Goal: Task Accomplishment & Management: Manage account settings

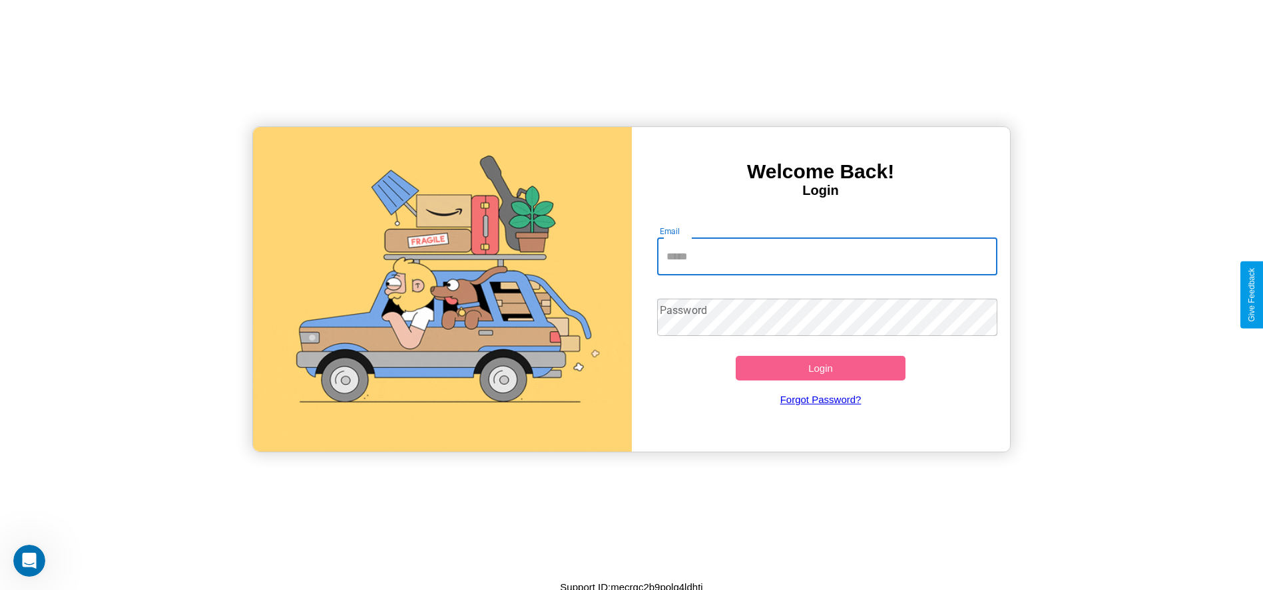
click at [827, 256] on input "Email" at bounding box center [827, 256] width 340 height 37
type input "**********"
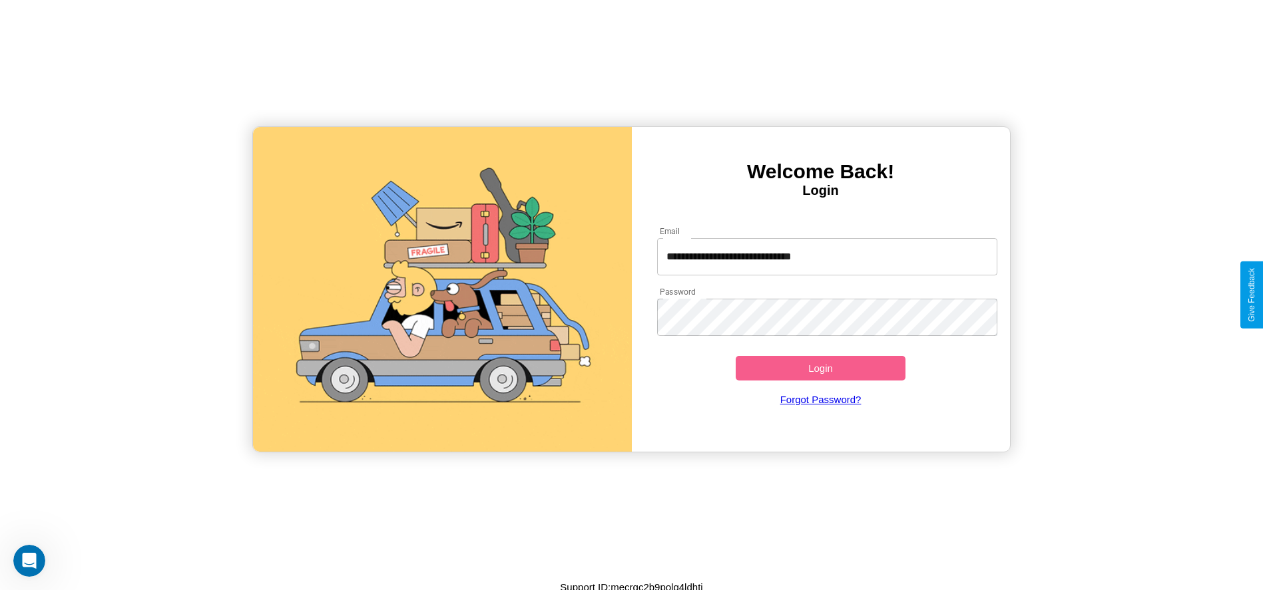
click at [820, 368] on button "Login" at bounding box center [820, 368] width 170 height 25
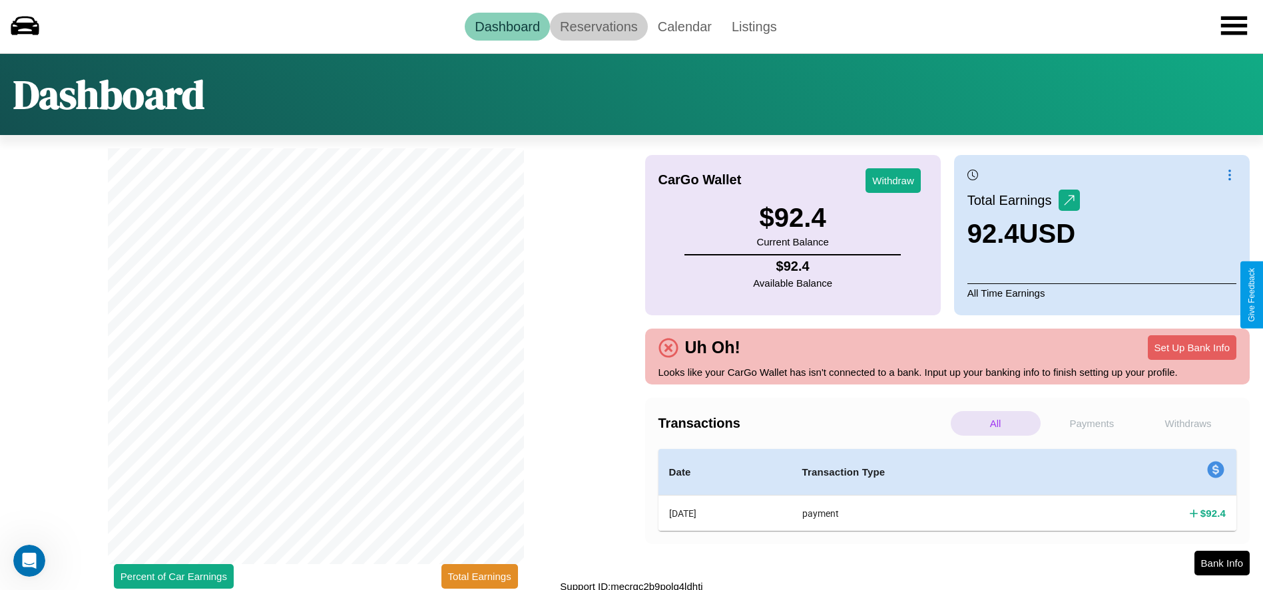
click at [598, 26] on link "Reservations" at bounding box center [599, 27] width 98 height 28
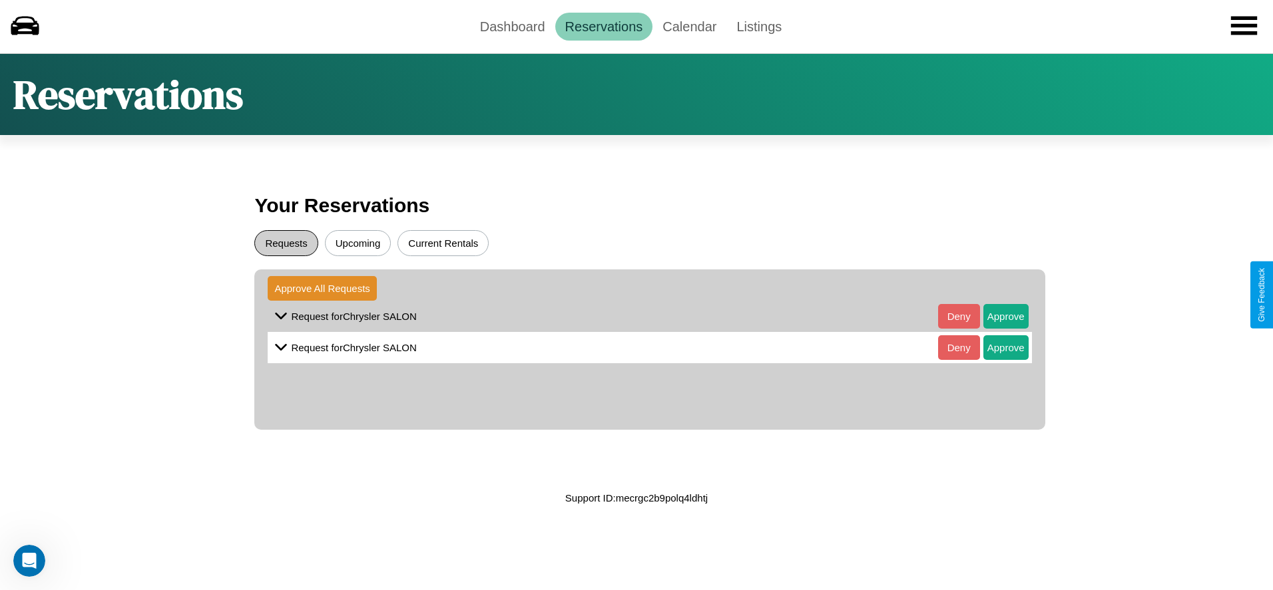
click at [286, 243] on button "Requests" at bounding box center [285, 243] width 63 height 26
click at [995, 316] on button "Approve" at bounding box center [1005, 316] width 45 height 25
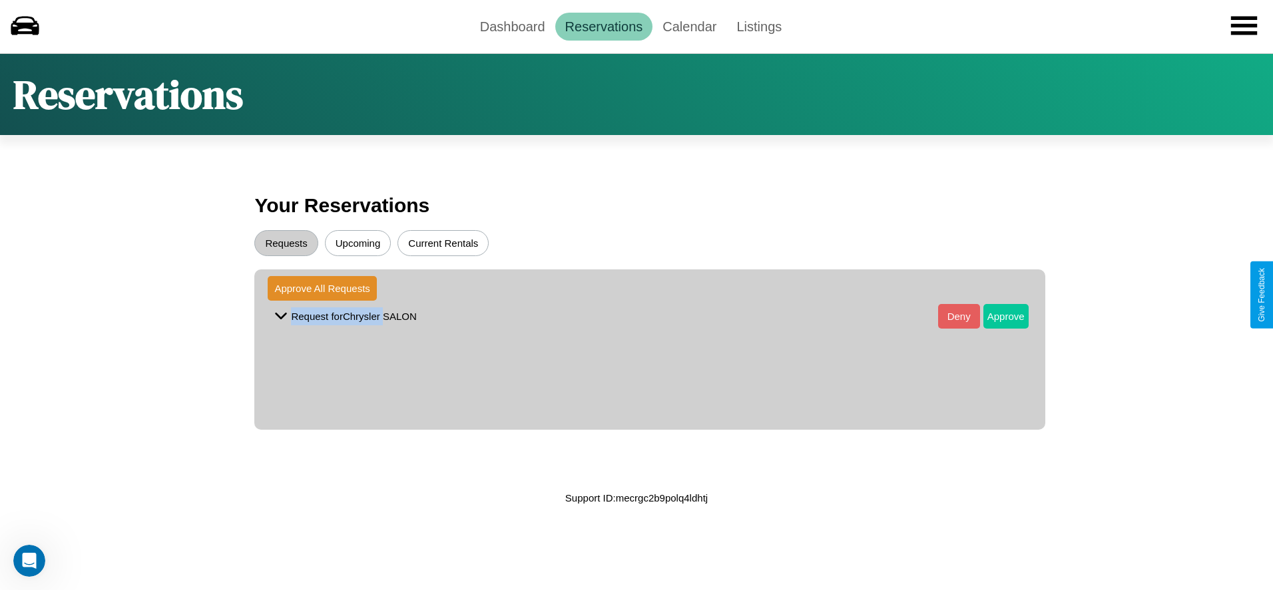
click at [995, 316] on button "Approve" at bounding box center [1005, 316] width 45 height 25
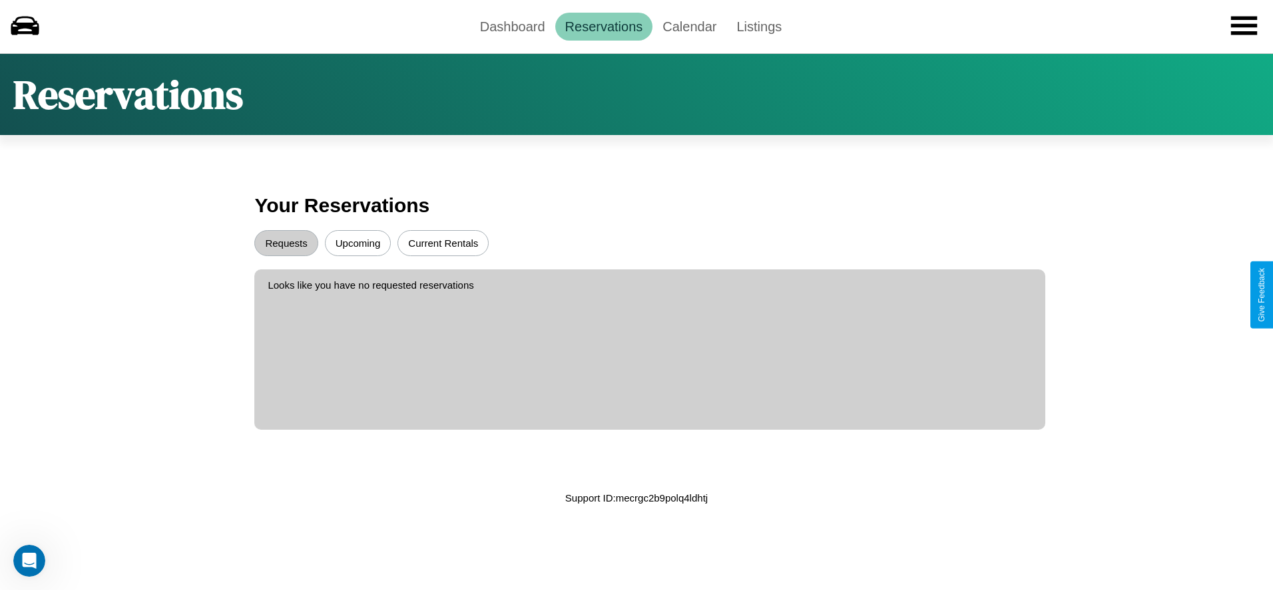
click at [357, 243] on button "Upcoming" at bounding box center [358, 243] width 67 height 26
click at [512, 26] on link "Dashboard" at bounding box center [512, 27] width 85 height 28
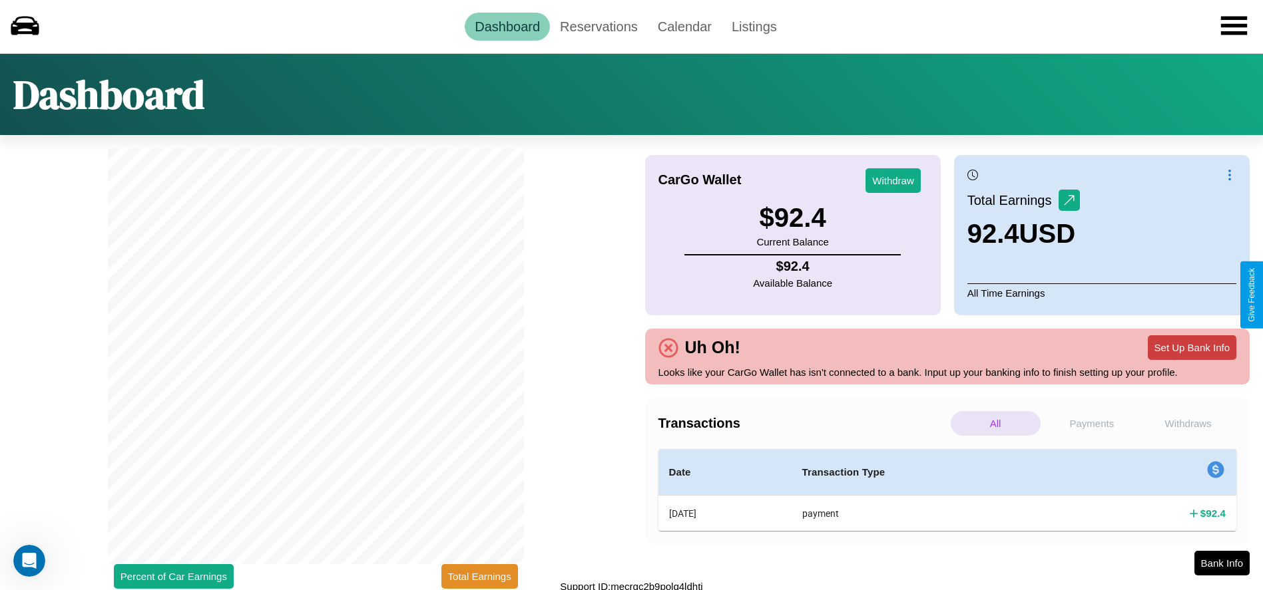
click at [1191, 347] on button "Set Up Bank Info" at bounding box center [1192, 347] width 89 height 25
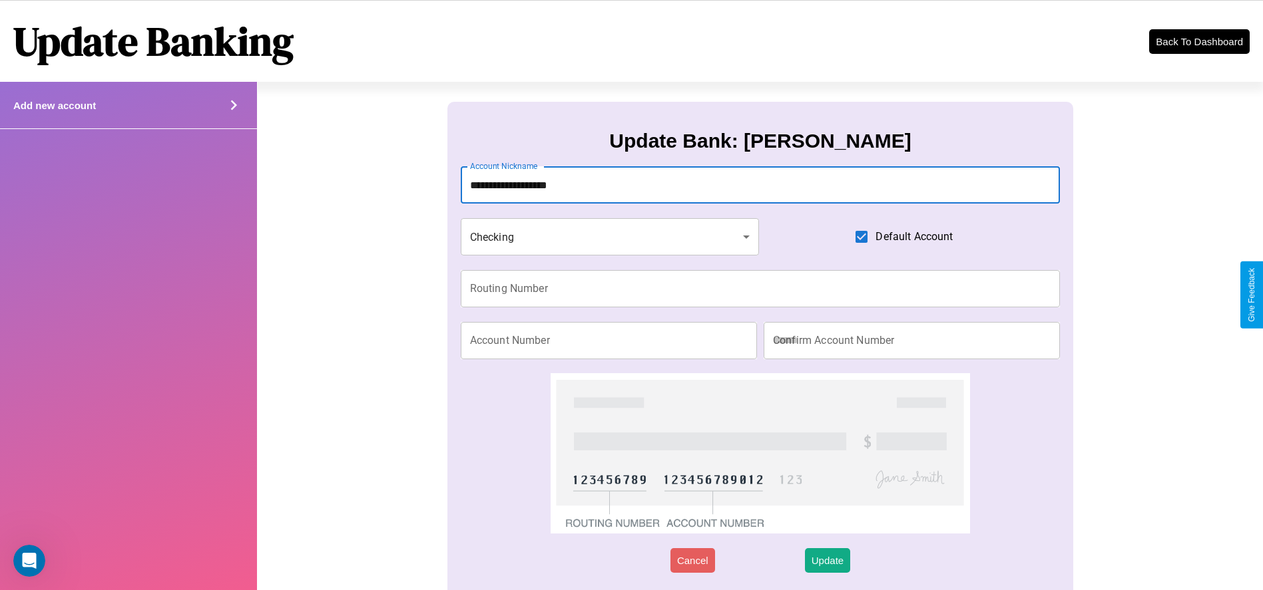
type input "**********"
